Goal: Transaction & Acquisition: Purchase product/service

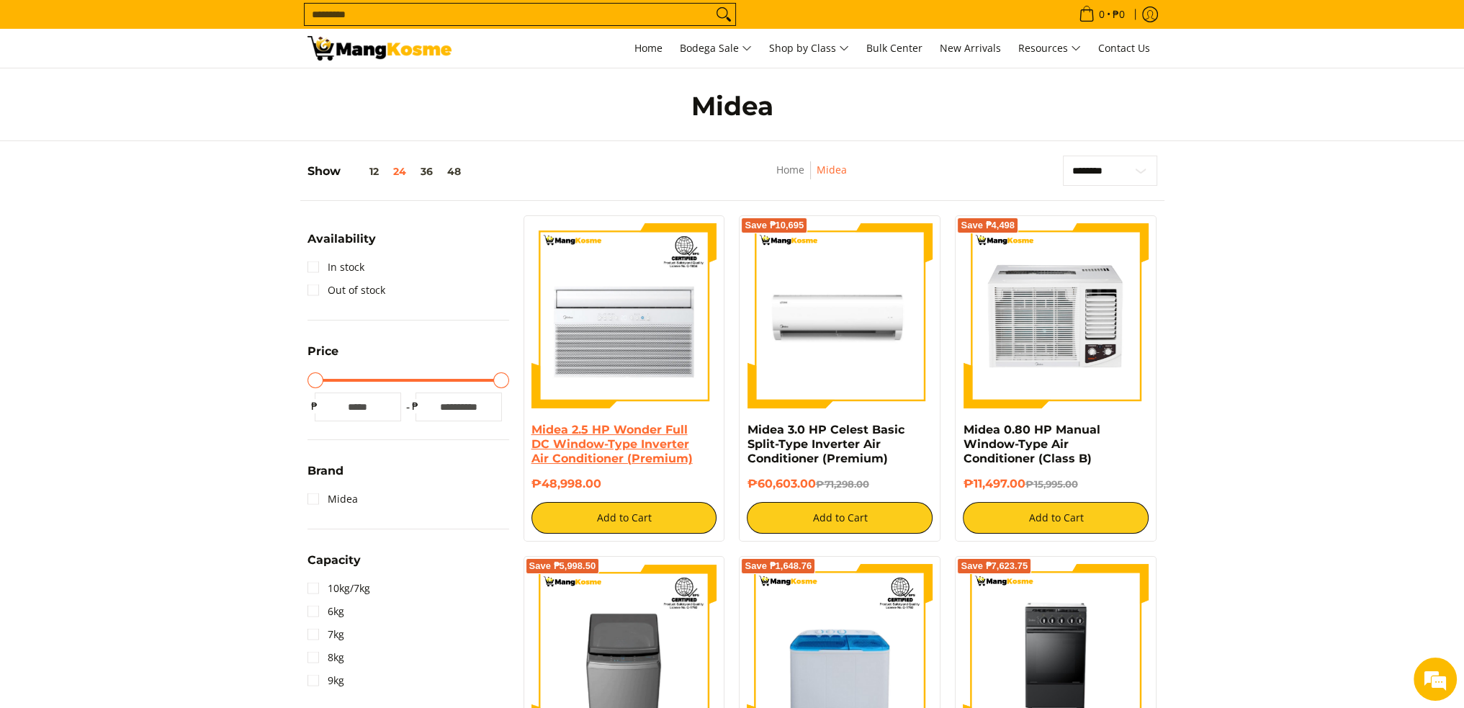
click at [654, 460] on link "Midea 2.5 HP Wonder Full DC Window-Type Inverter Air Conditioner (Premium)" at bounding box center [611, 444] width 161 height 42
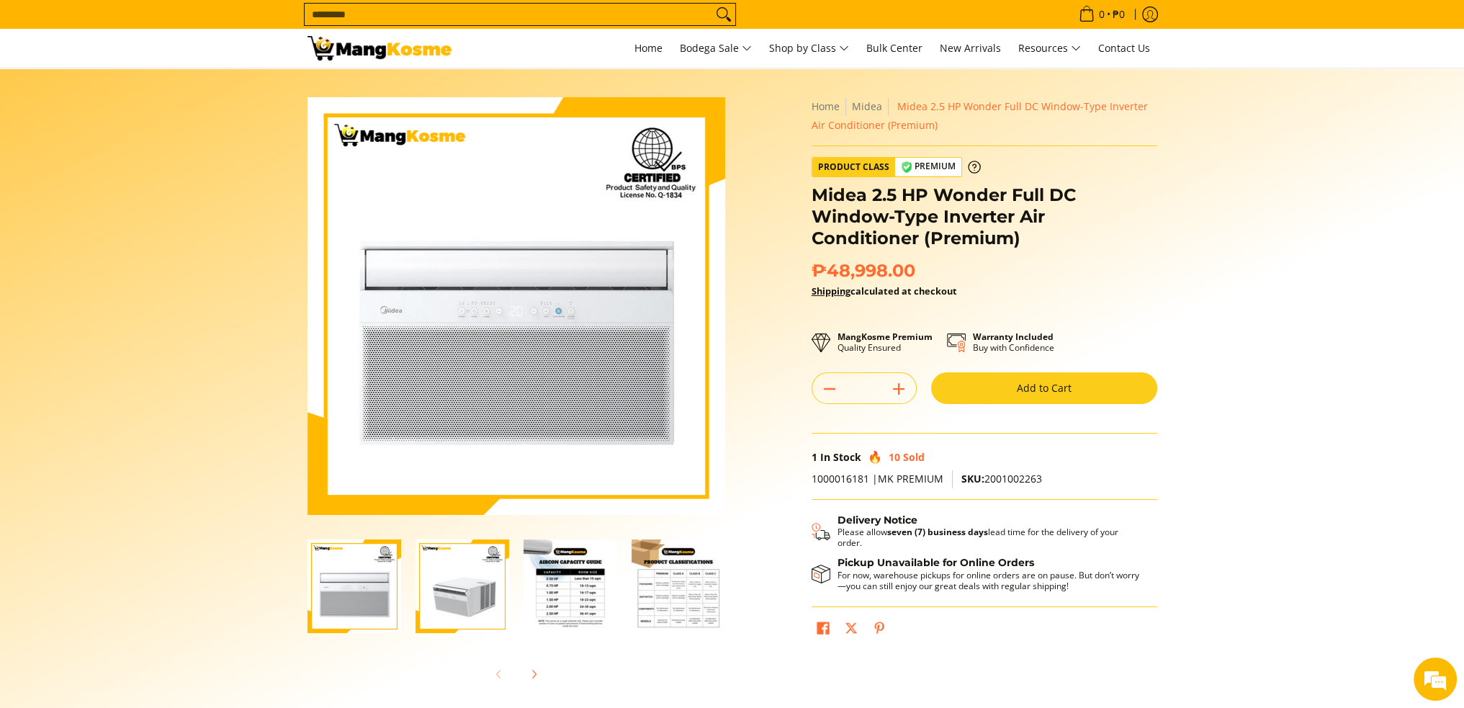
click at [559, 573] on img "Midea 2.5 HP Wonder Full DC Window-Type Inverter Air Conditioner (Premium)-3" at bounding box center [571, 586] width 94 height 94
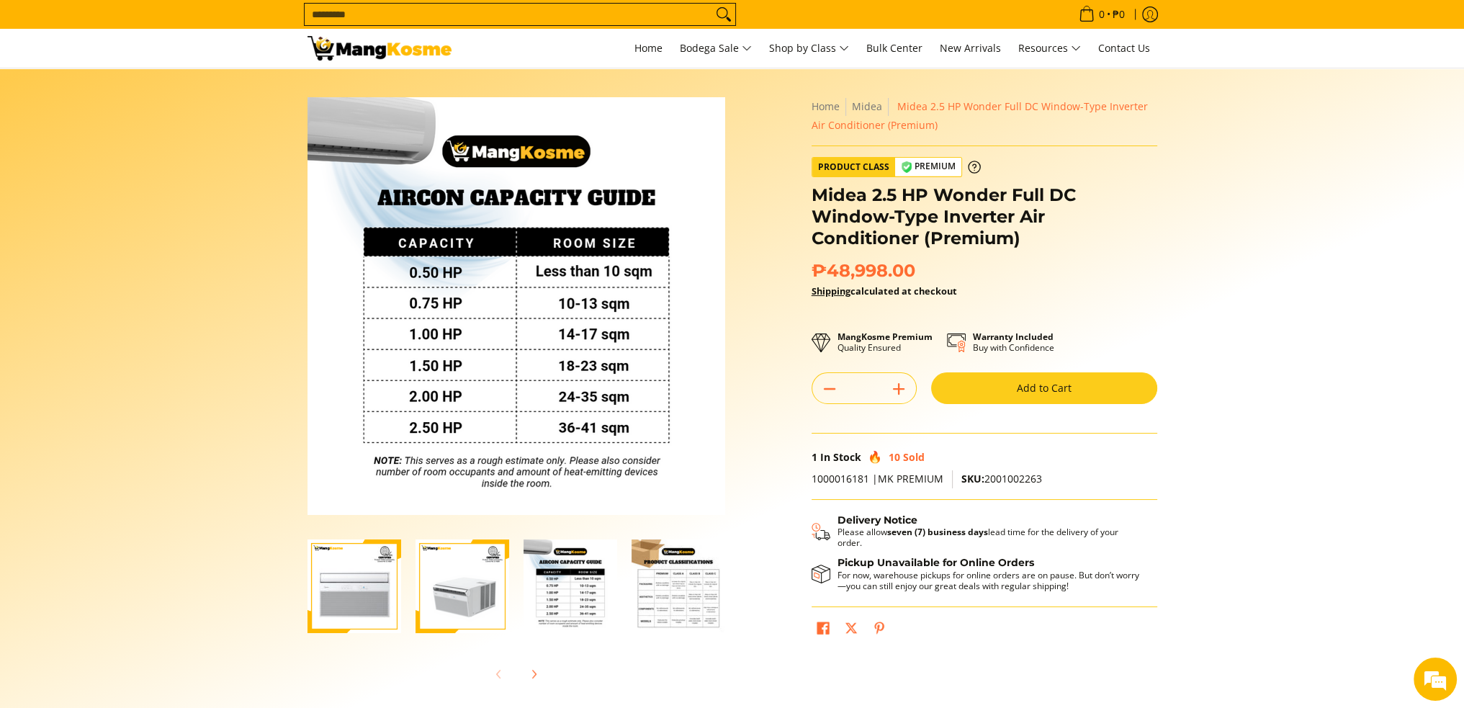
click at [688, 590] on img "Midea 2.5 HP Wonder Full DC Window-Type Inverter Air Conditioner (Premium)-4" at bounding box center [679, 586] width 94 height 94
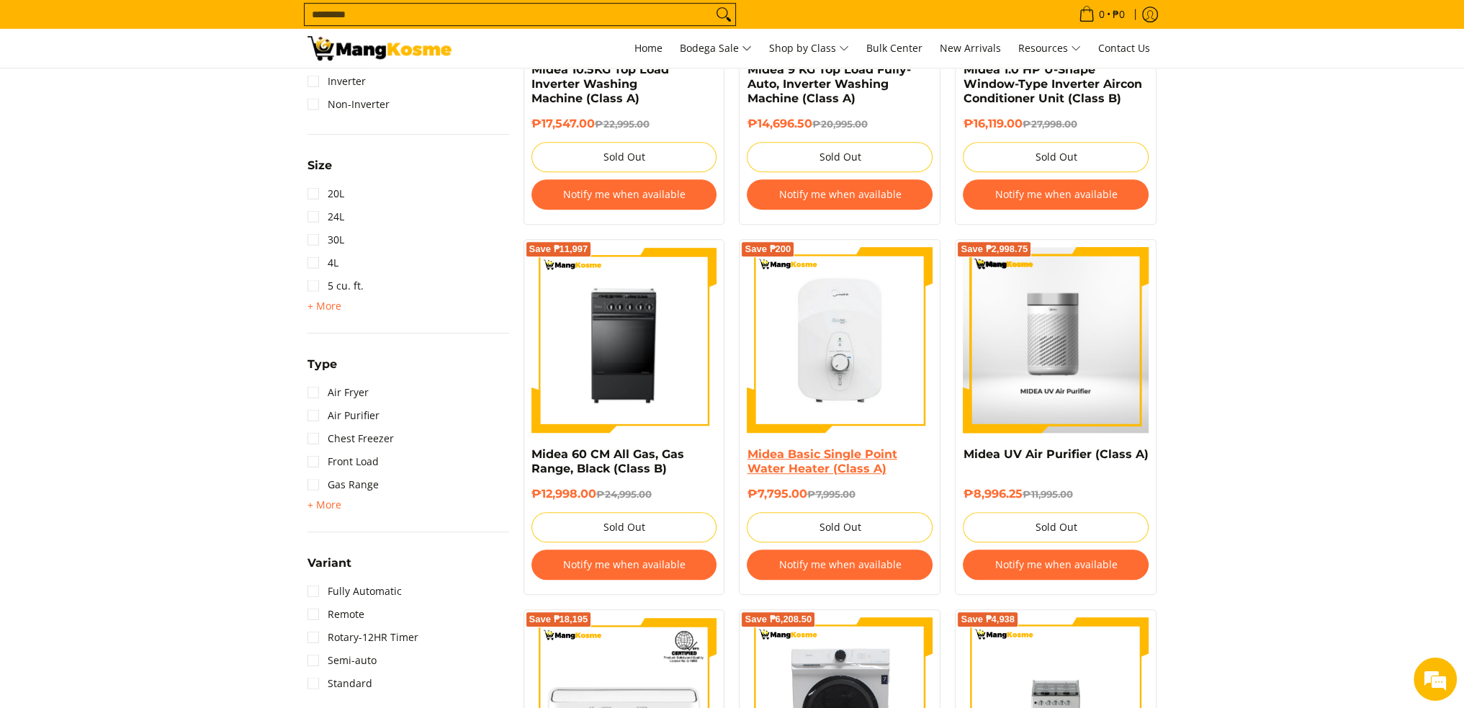
scroll to position [1224, 0]
